Goal: Task Accomplishment & Management: Complete application form

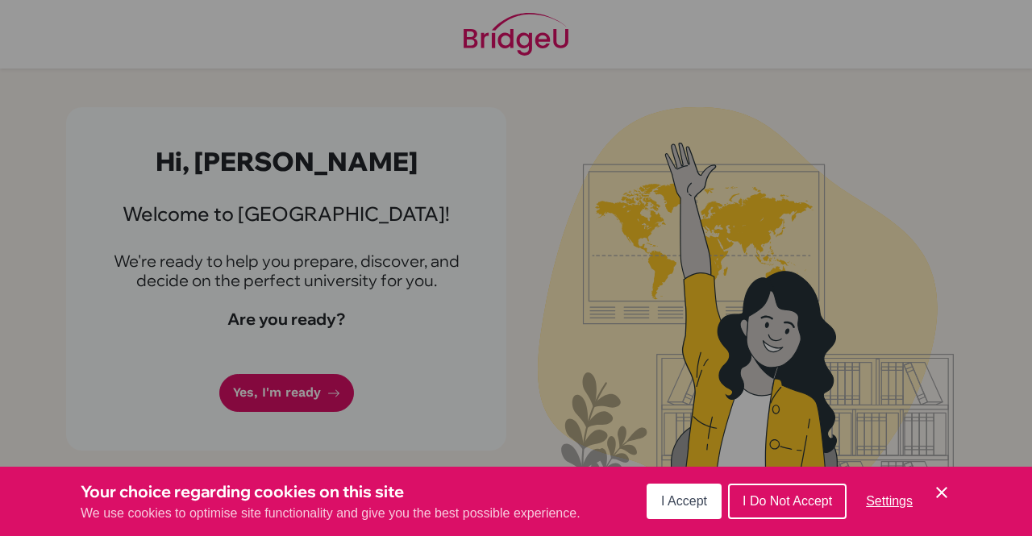
click at [702, 503] on span "I Accept" at bounding box center [684, 501] width 46 height 14
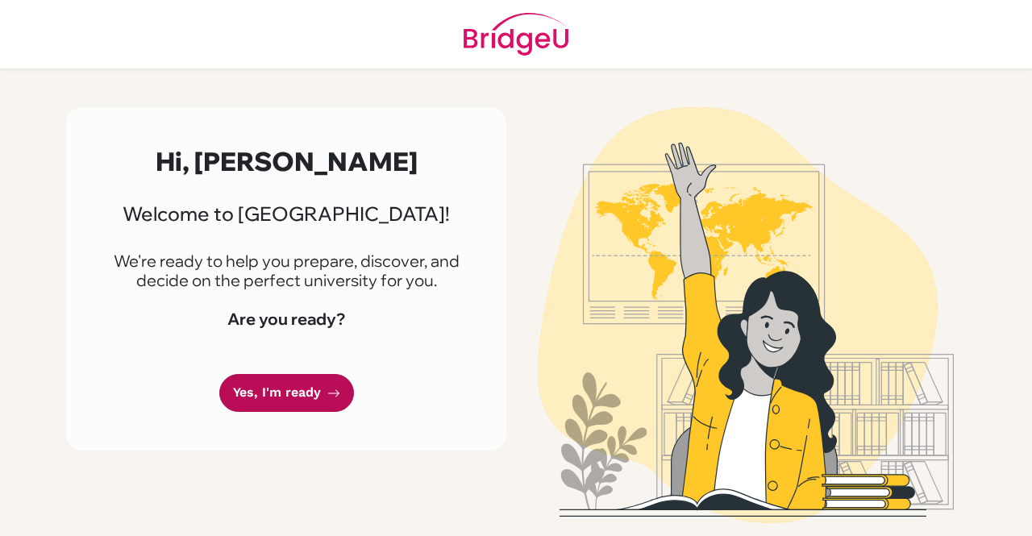
click at [256, 397] on link "Yes, I'm ready" at bounding box center [286, 393] width 135 height 38
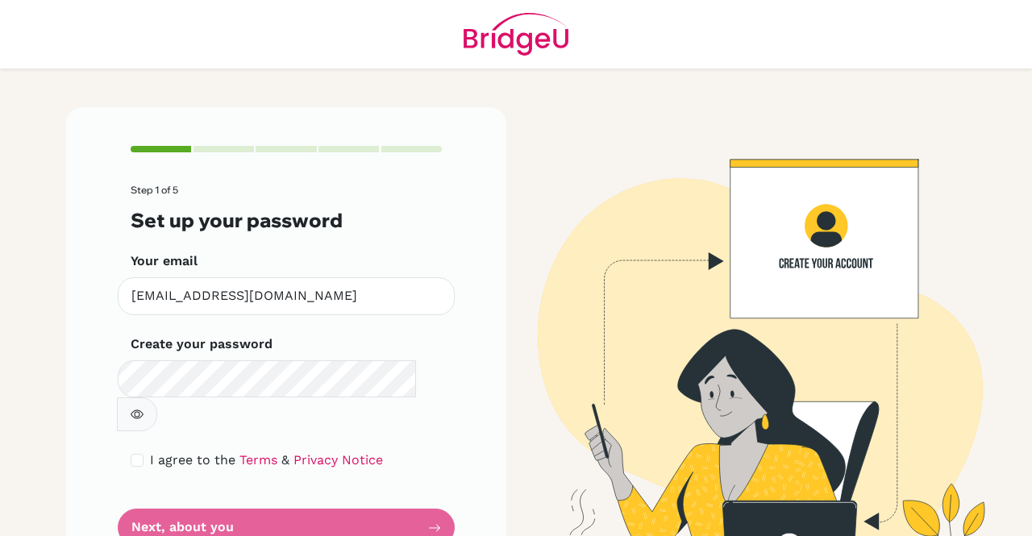
click at [157, 397] on button "button" at bounding box center [137, 414] width 40 height 34
click at [139, 451] on div "I agree to the Terms & Privacy Notice" at bounding box center [286, 460] width 311 height 19
click at [132, 454] on input "checkbox" at bounding box center [137, 460] width 13 height 13
checkbox input "true"
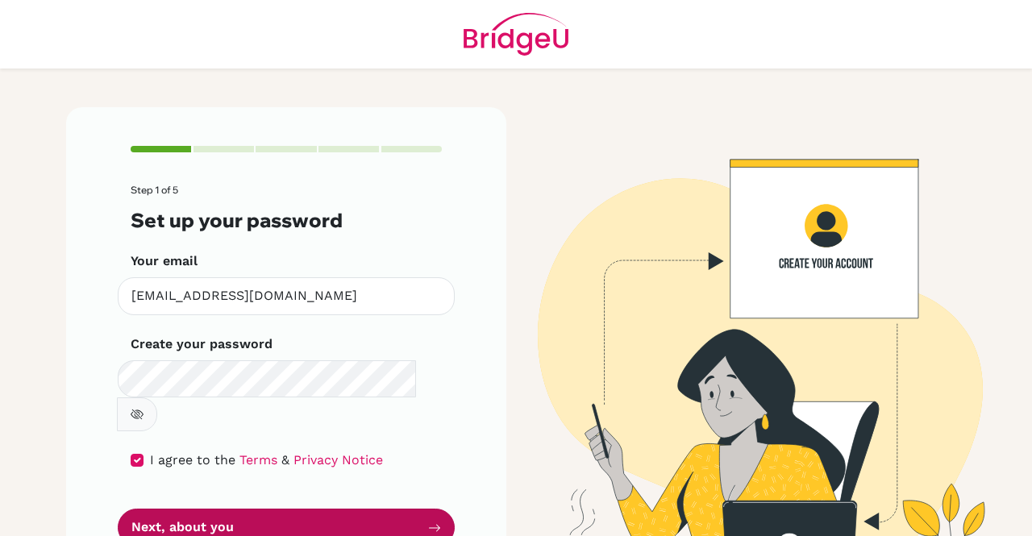
click at [188, 509] on button "Next, about you" at bounding box center [286, 528] width 337 height 38
